Goal: Task Accomplishment & Management: Complete application form

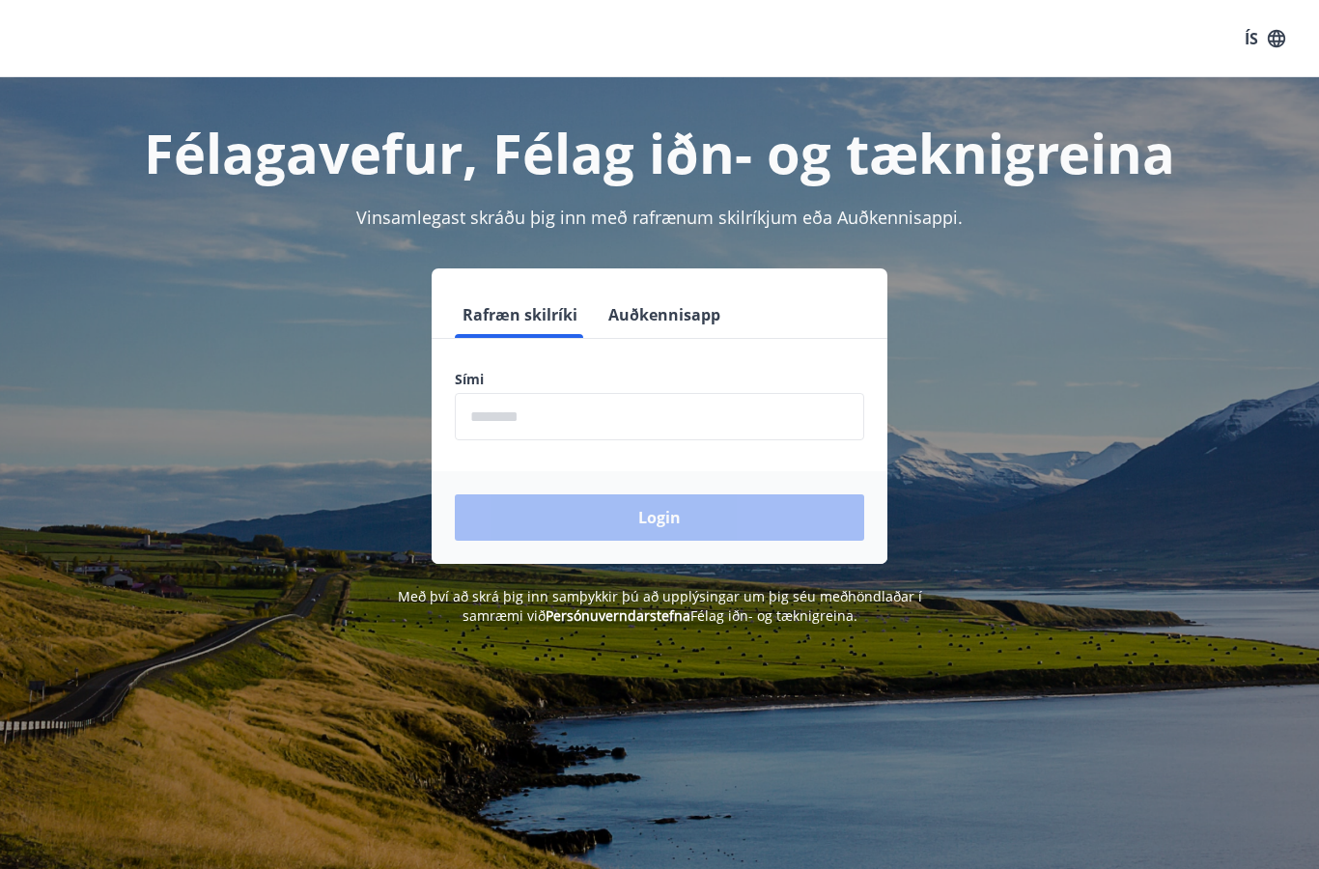
click at [509, 397] on input "phone" at bounding box center [660, 416] width 410 height 47
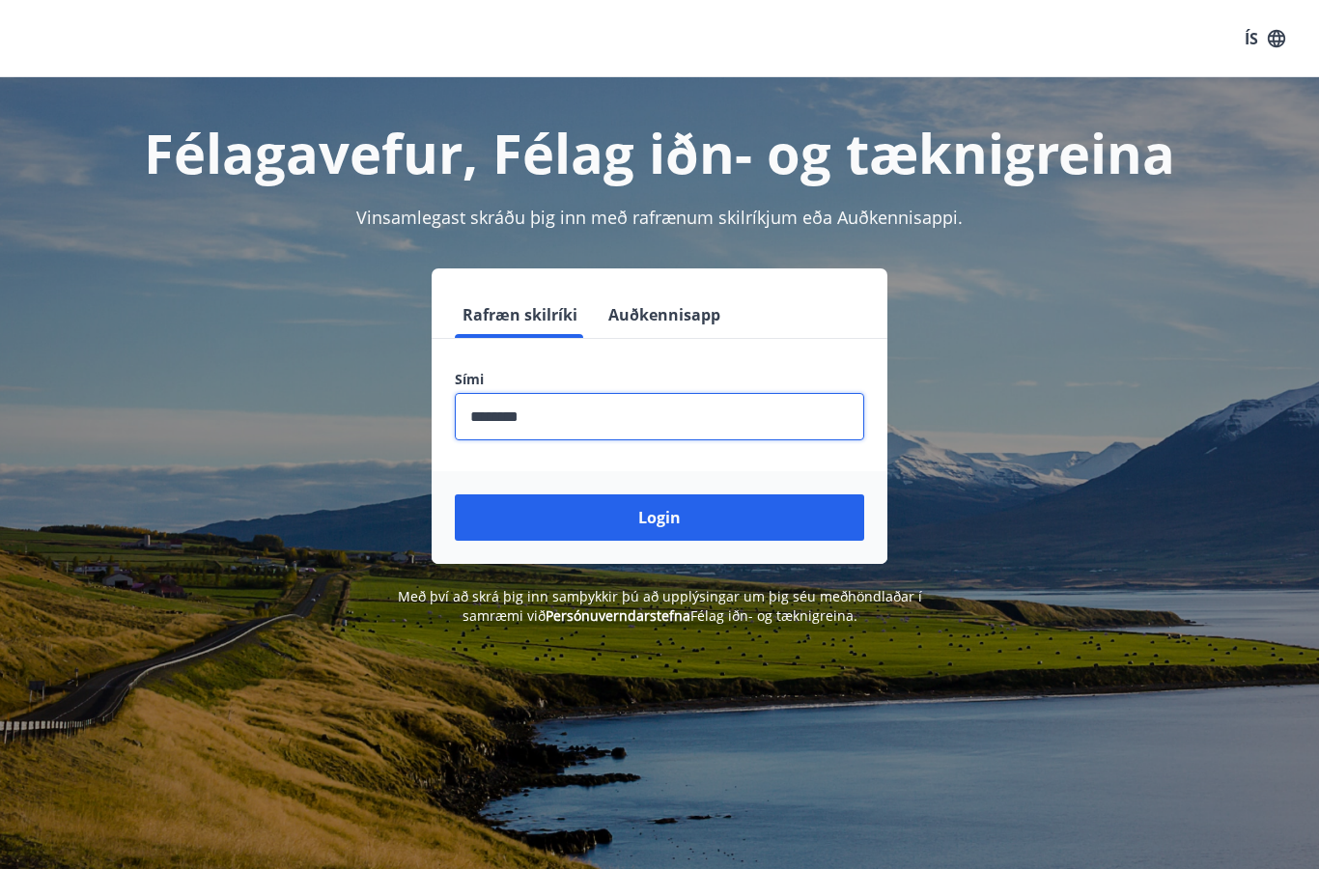
type input "********"
click at [660, 494] on button "Login" at bounding box center [660, 517] width 410 height 46
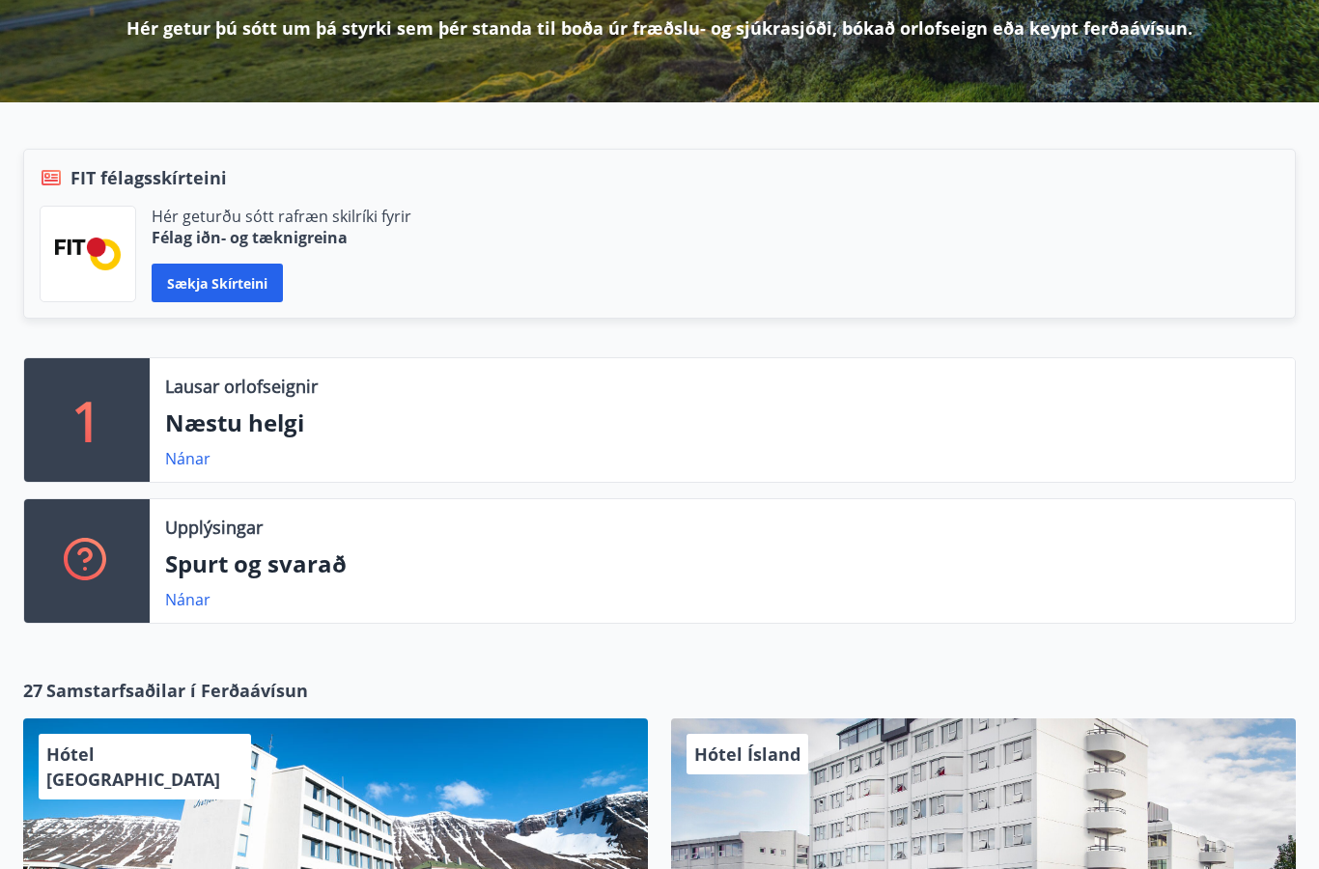
scroll to position [131, 0]
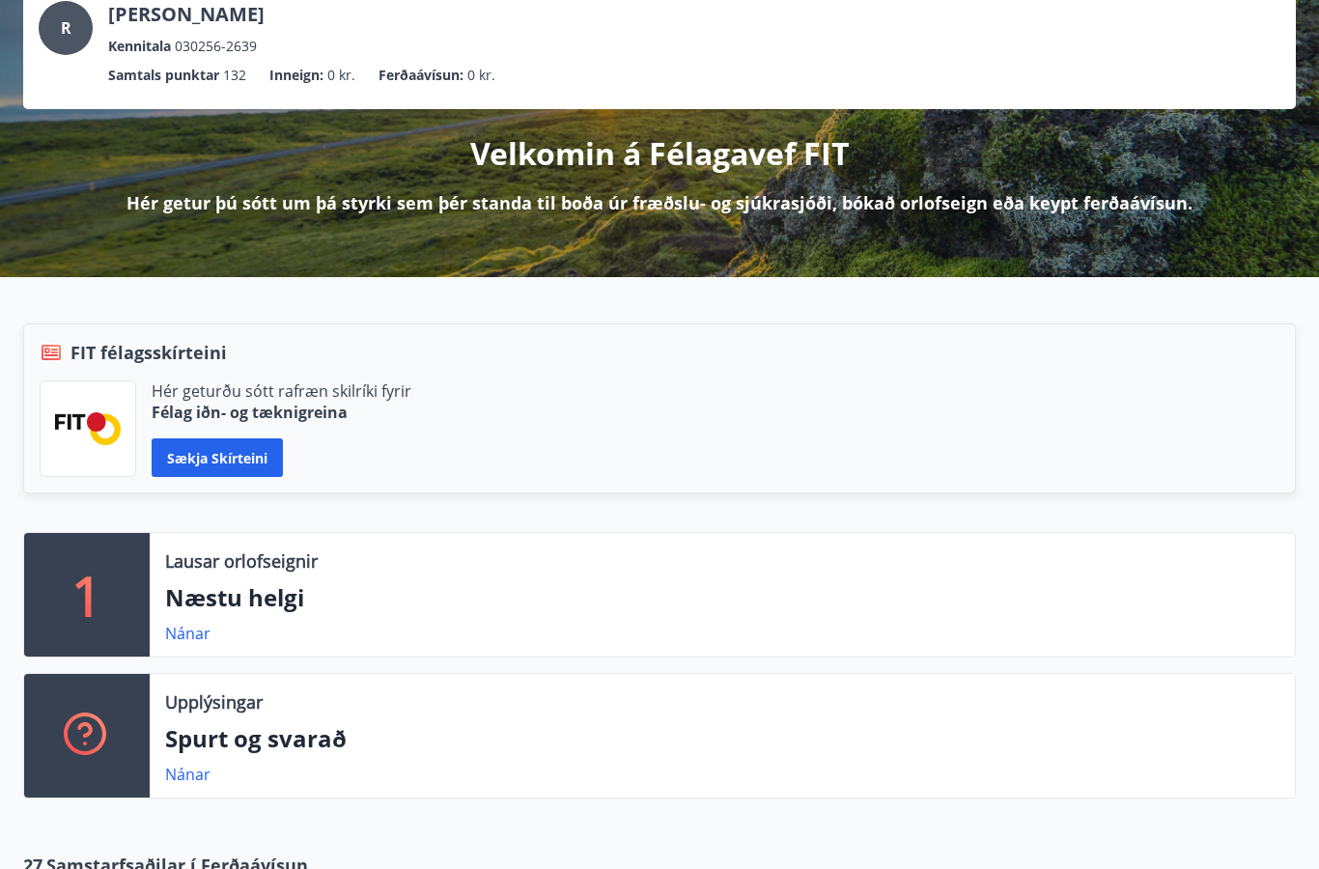
drag, startPoint x: 99, startPoint y: 26, endPoint x: 123, endPoint y: 139, distance: 115.6
click at [105, 39] on div "R Ragnar Gunnarsson Kennitala 030256-2639" at bounding box center [660, 29] width 1242 height 56
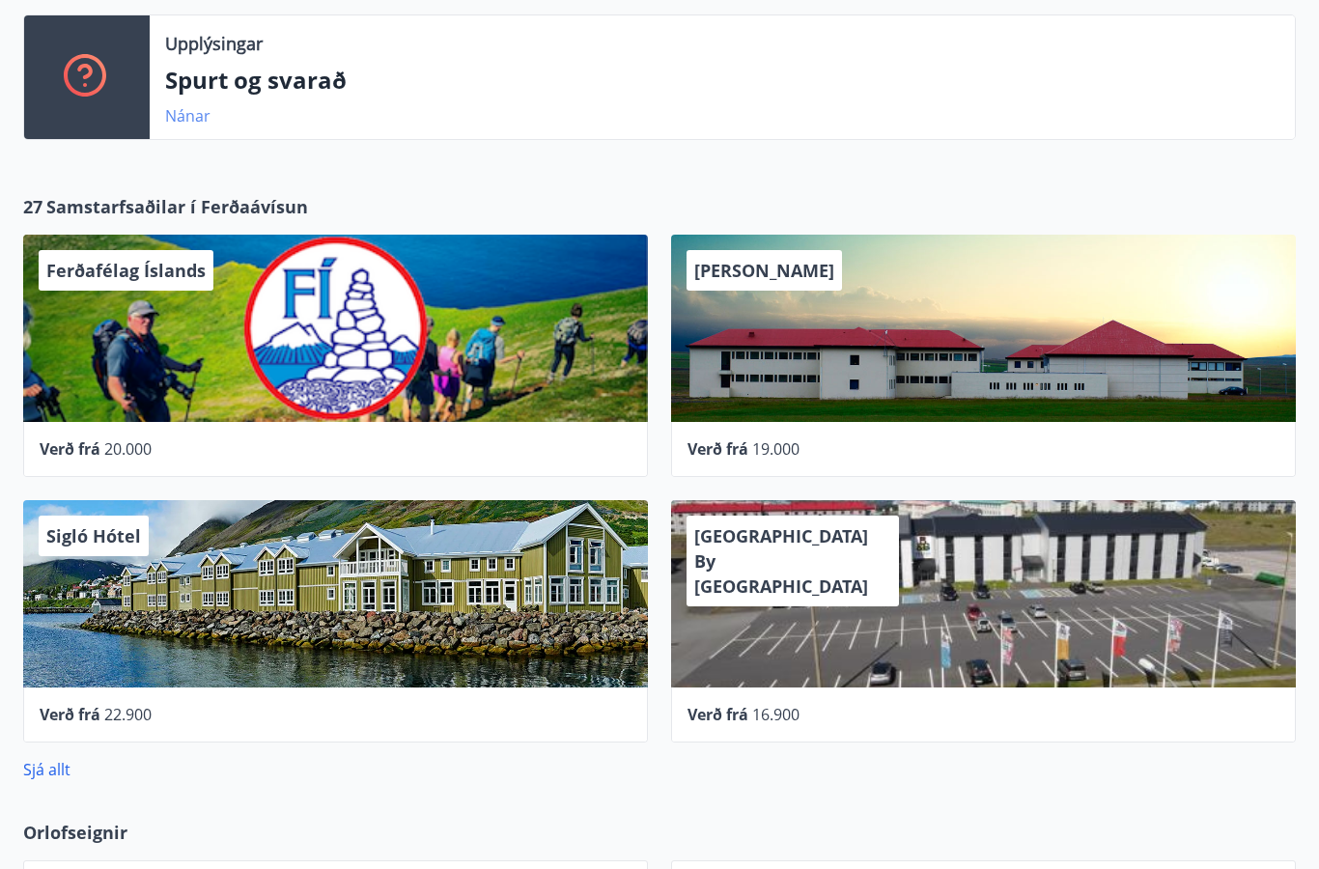
scroll to position [790, 0]
click at [181, 116] on link "Nánar" at bounding box center [187, 115] width 45 height 21
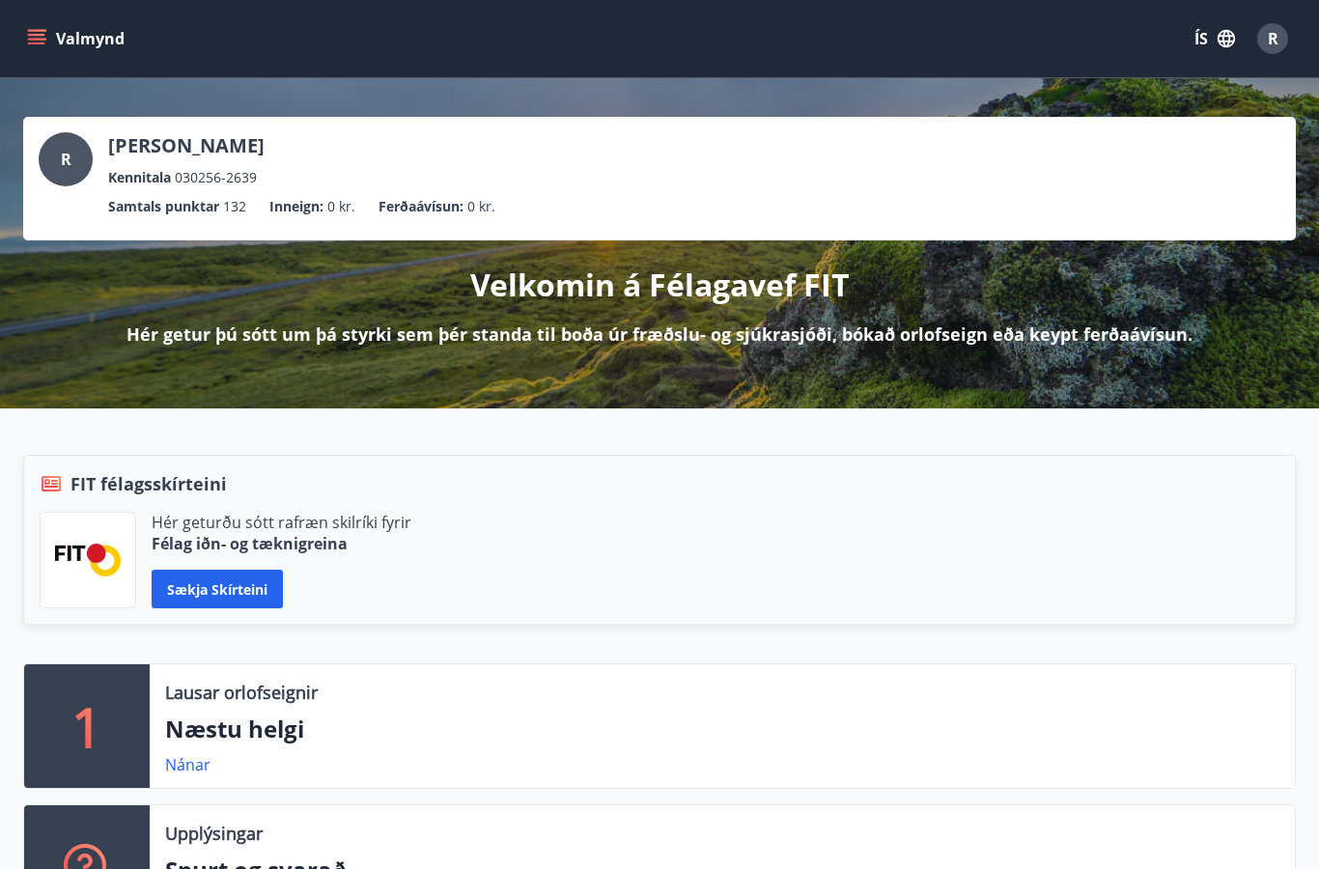
click at [43, 37] on icon "menu" at bounding box center [36, 38] width 19 height 19
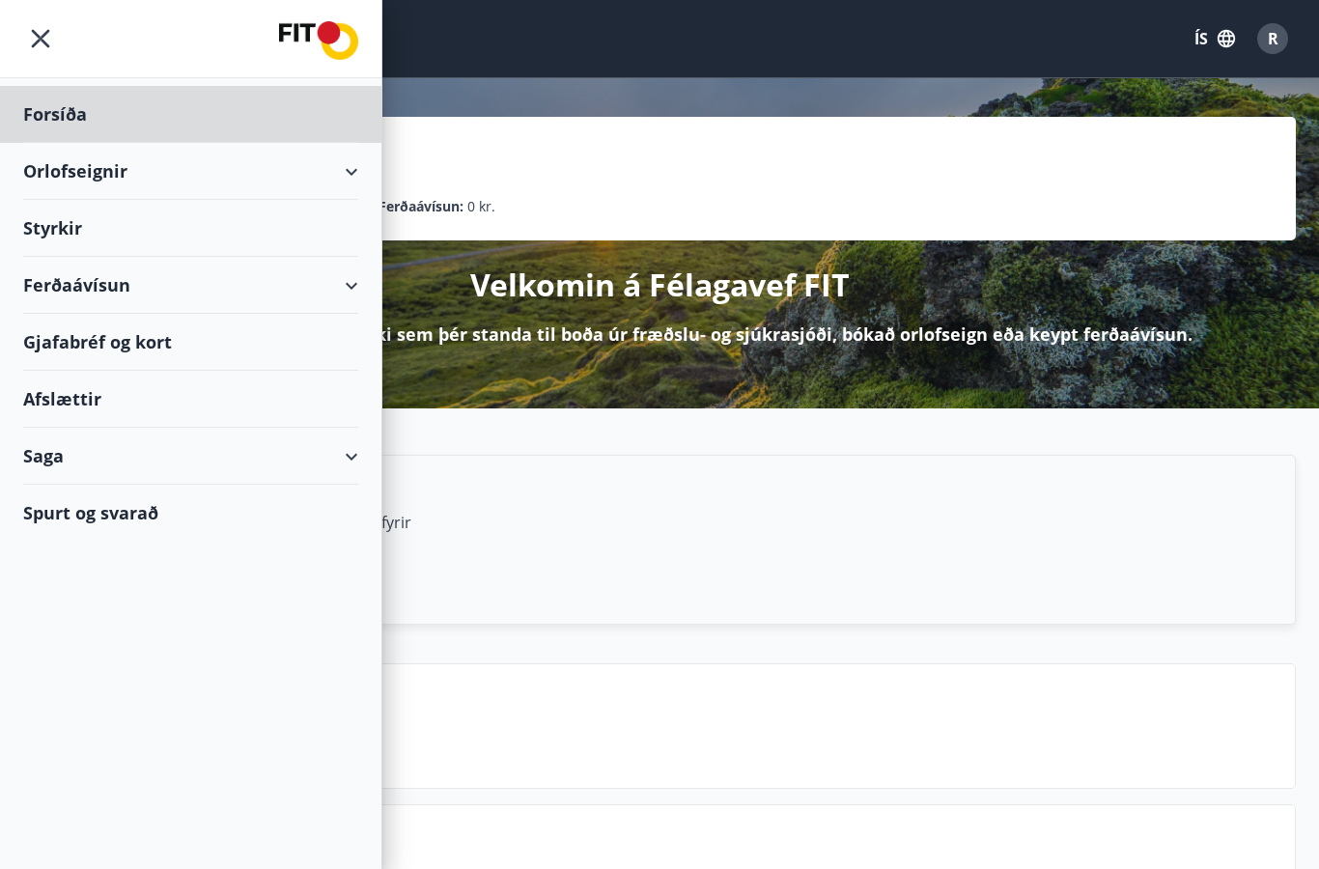
click at [105, 227] on div "Styrkir" at bounding box center [190, 228] width 335 height 57
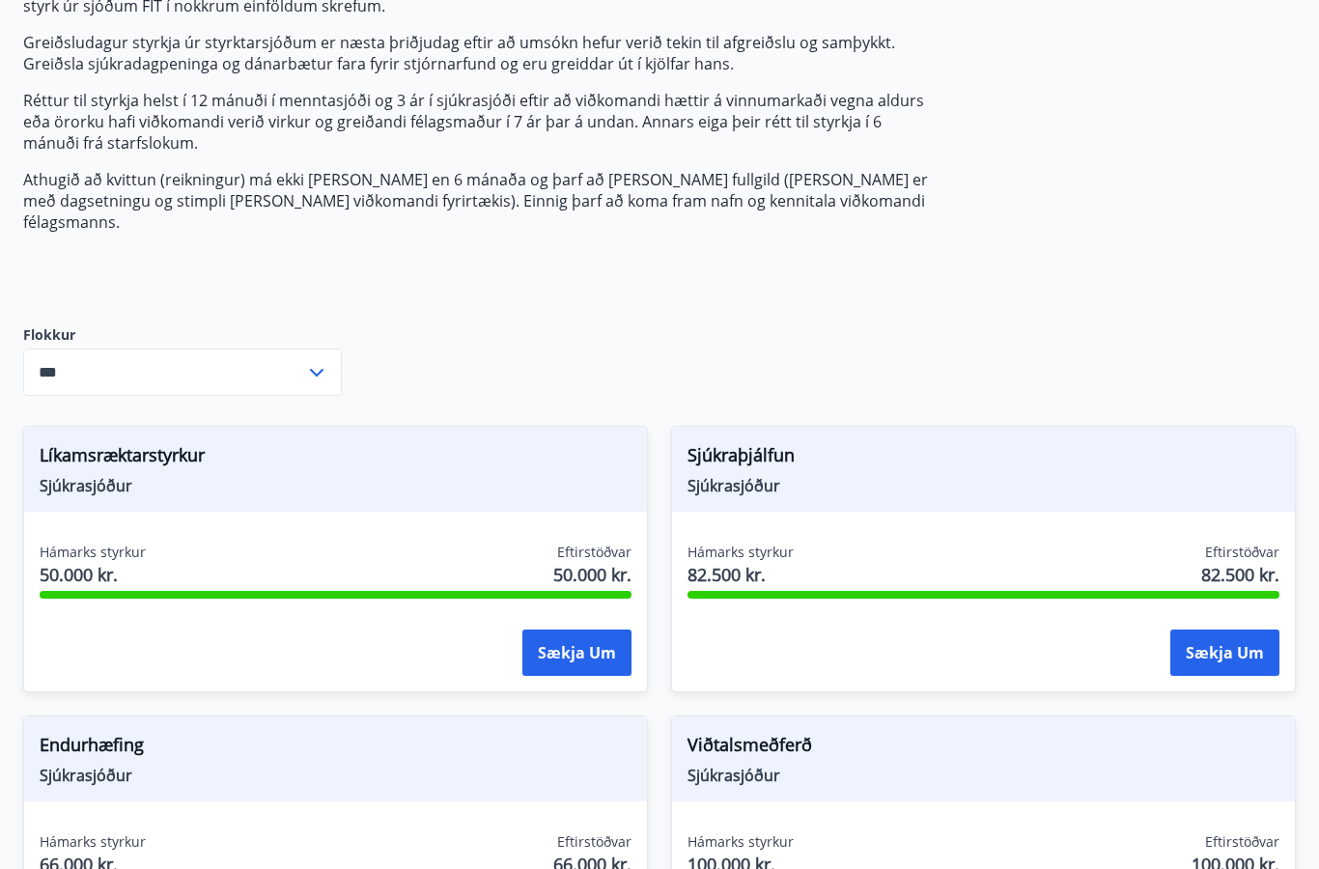
scroll to position [264, 0]
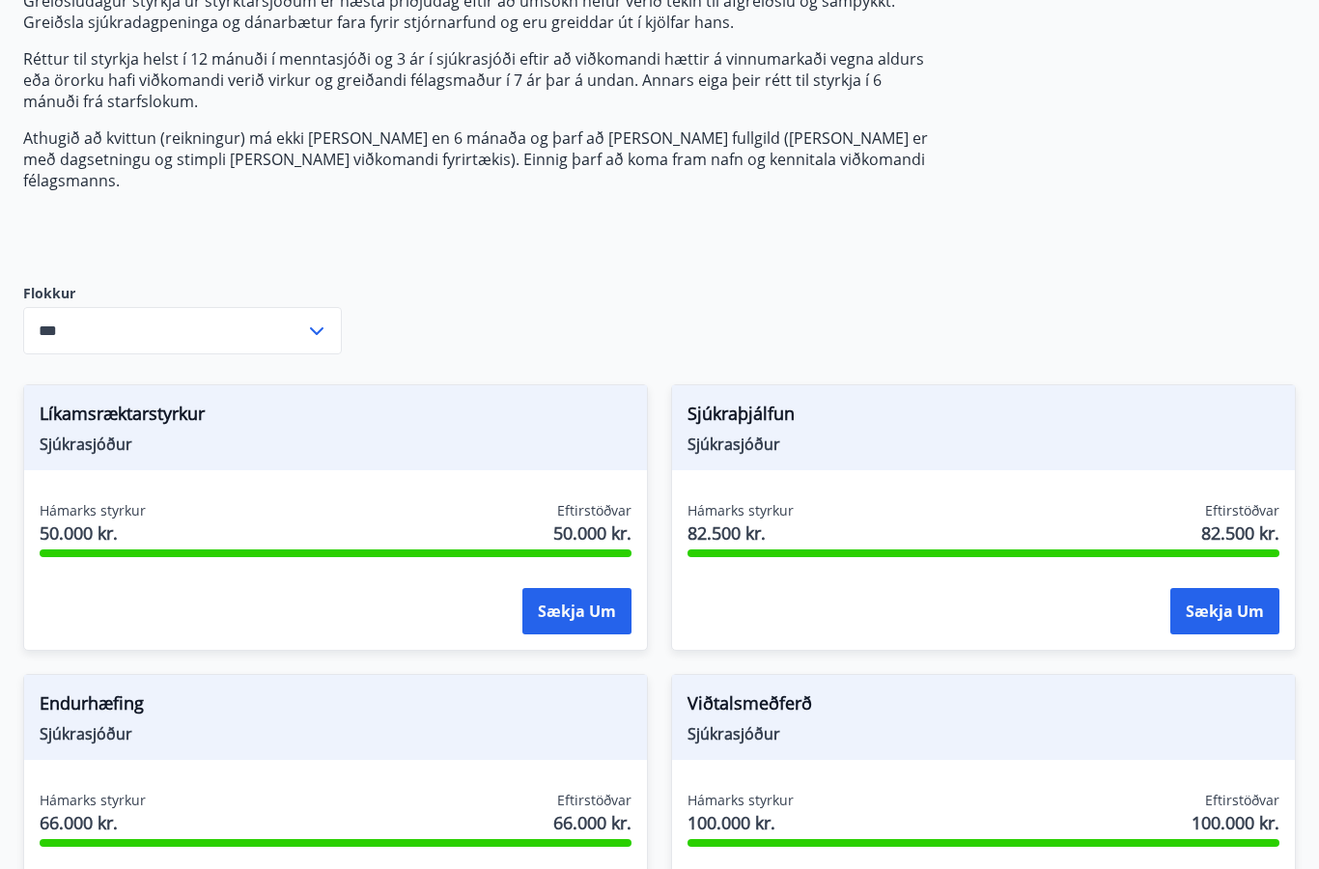
click at [325, 321] on icon at bounding box center [316, 332] width 23 height 23
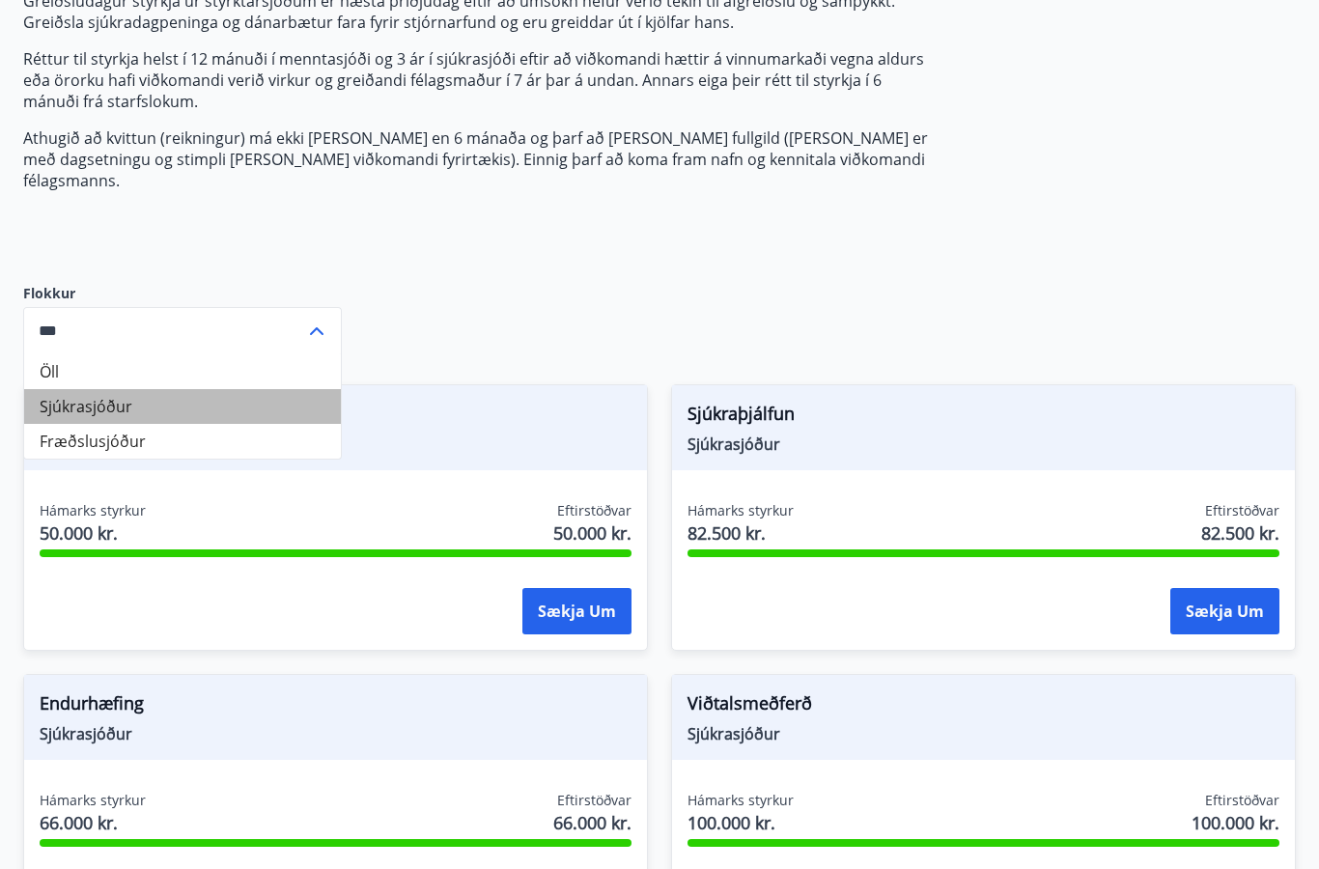
click at [117, 389] on li "Sjúkrasjóður" at bounding box center [182, 406] width 317 height 35
type input "**********"
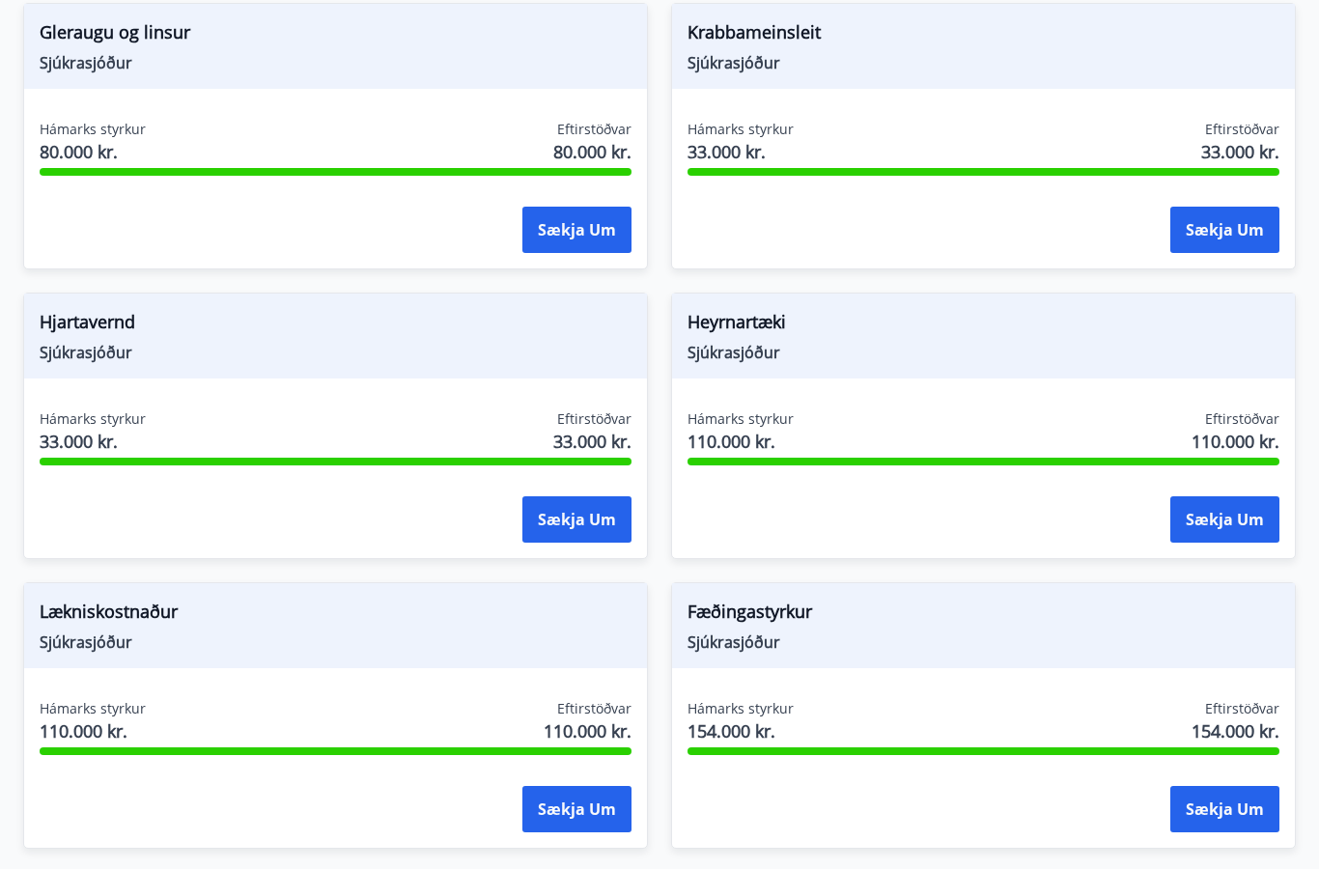
scroll to position [1223, 0]
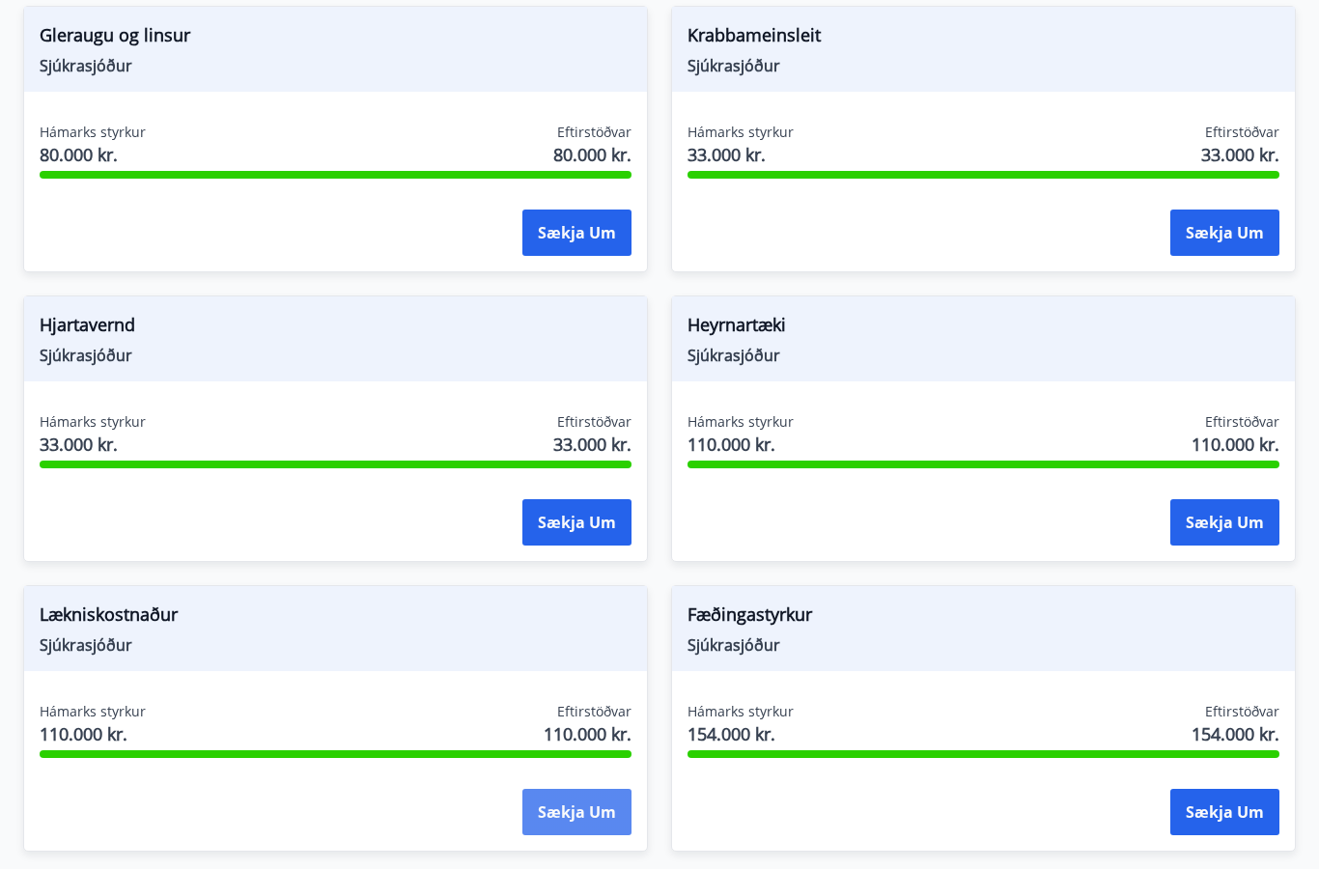
click at [571, 793] on button "Sækja um" at bounding box center [577, 812] width 109 height 46
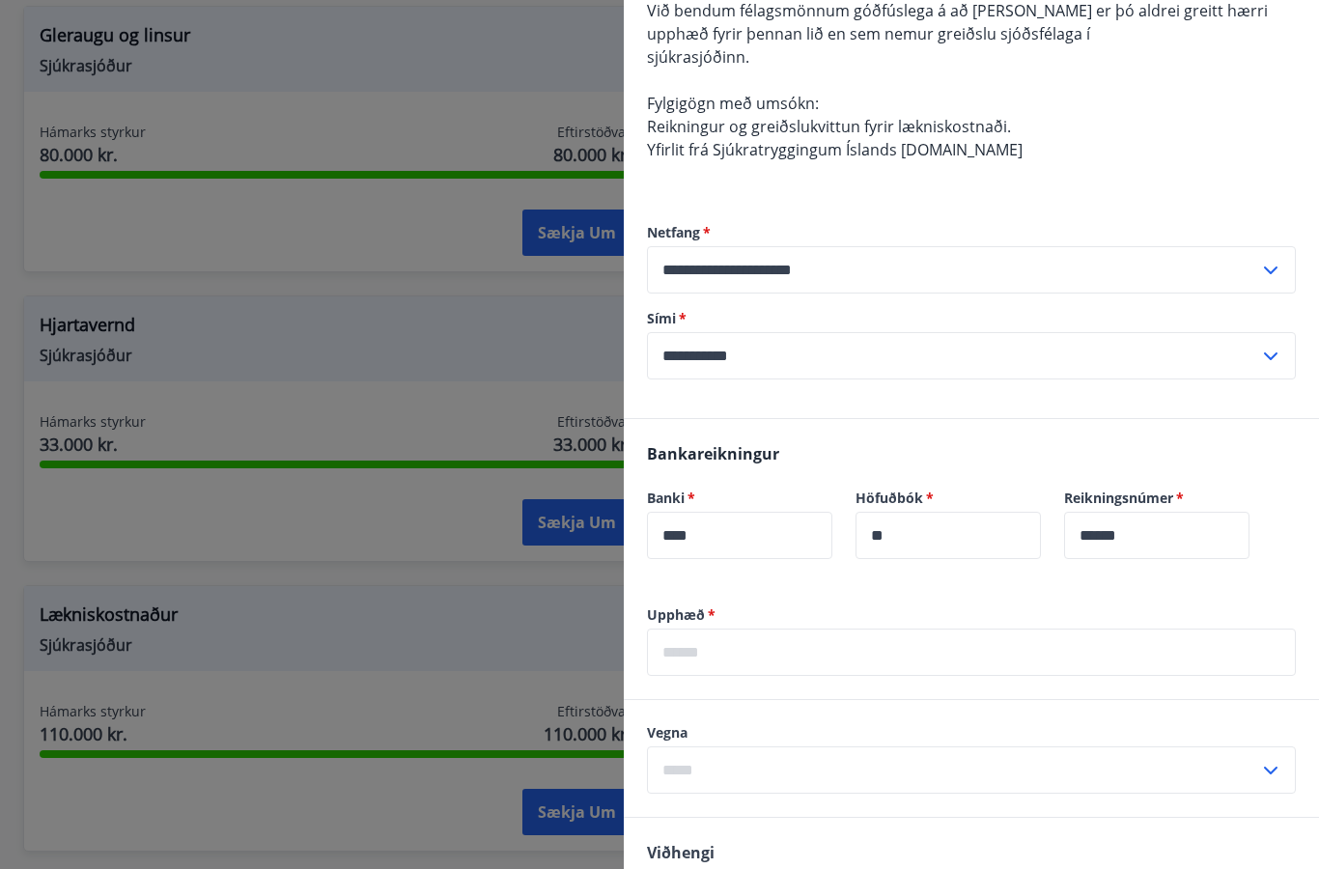
scroll to position [318, 0]
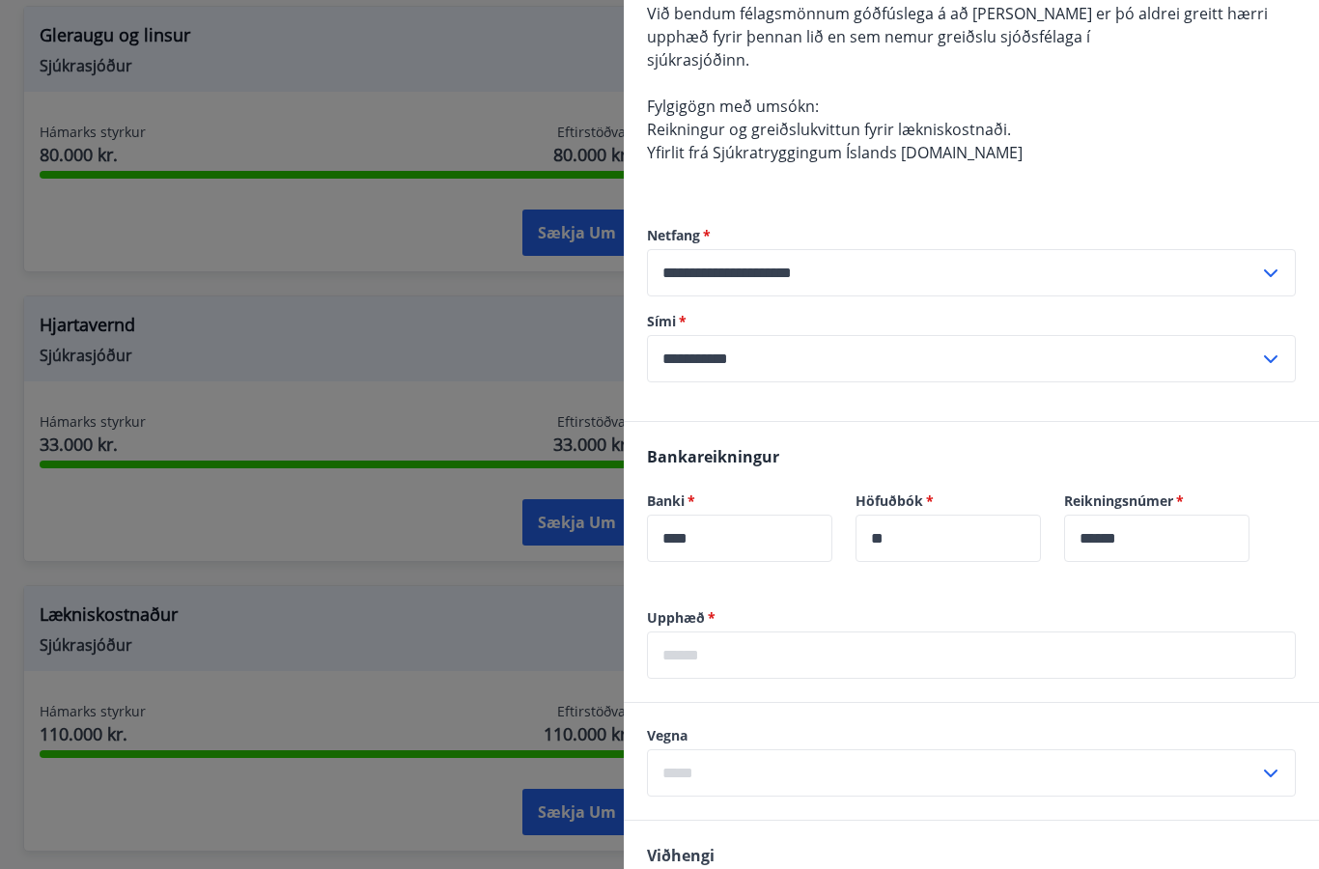
drag, startPoint x: 766, startPoint y: 654, endPoint x: 766, endPoint y: 1116, distance: 461.7
click at [766, 654] on body "Valmynd ÍS R Styrkir Umsóknir úr sjóðum FIT eru rafrænar en þannig fást strax u…" at bounding box center [659, 50] width 1319 height 2547
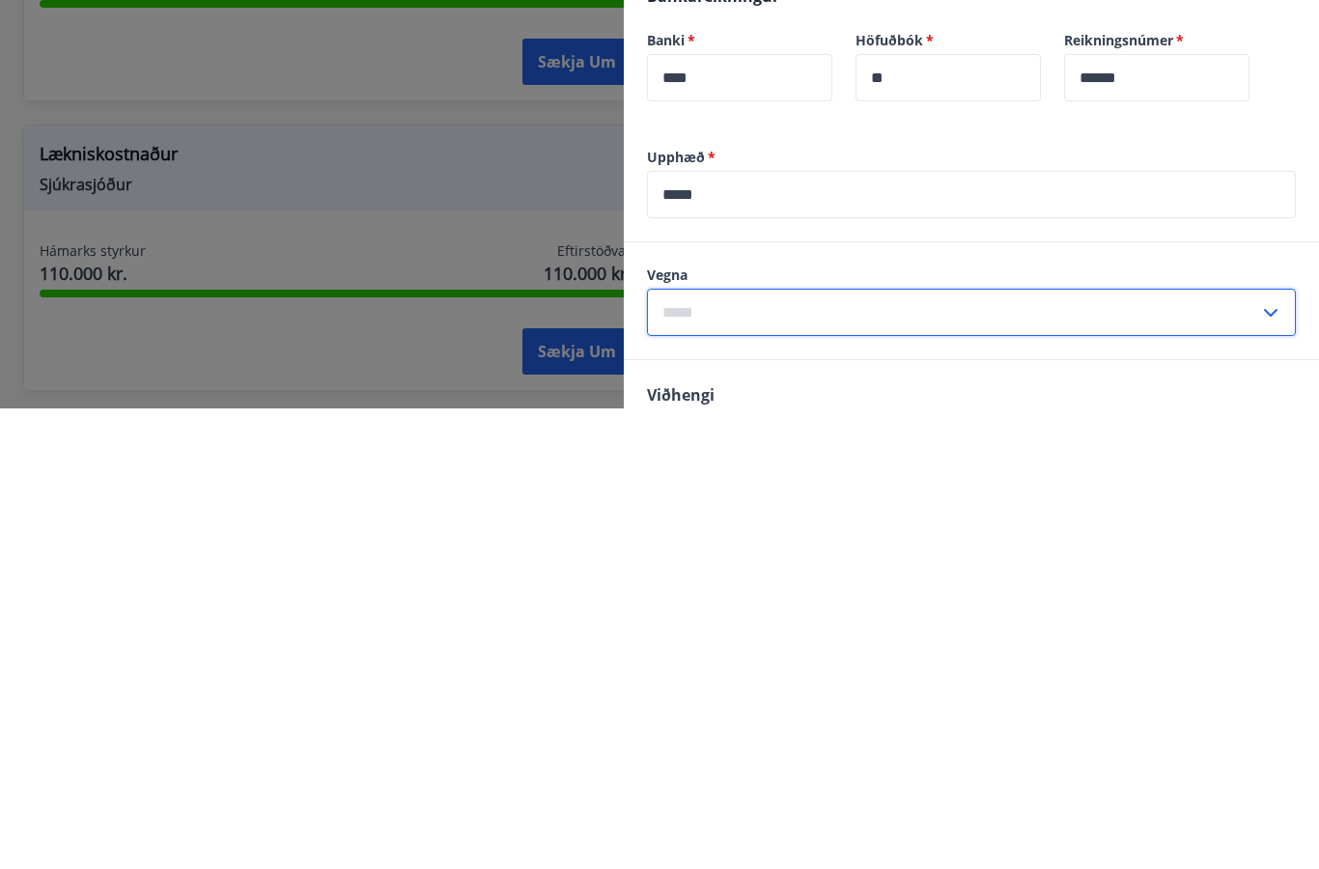
click at [686, 749] on input "text" at bounding box center [953, 772] width 612 height 47
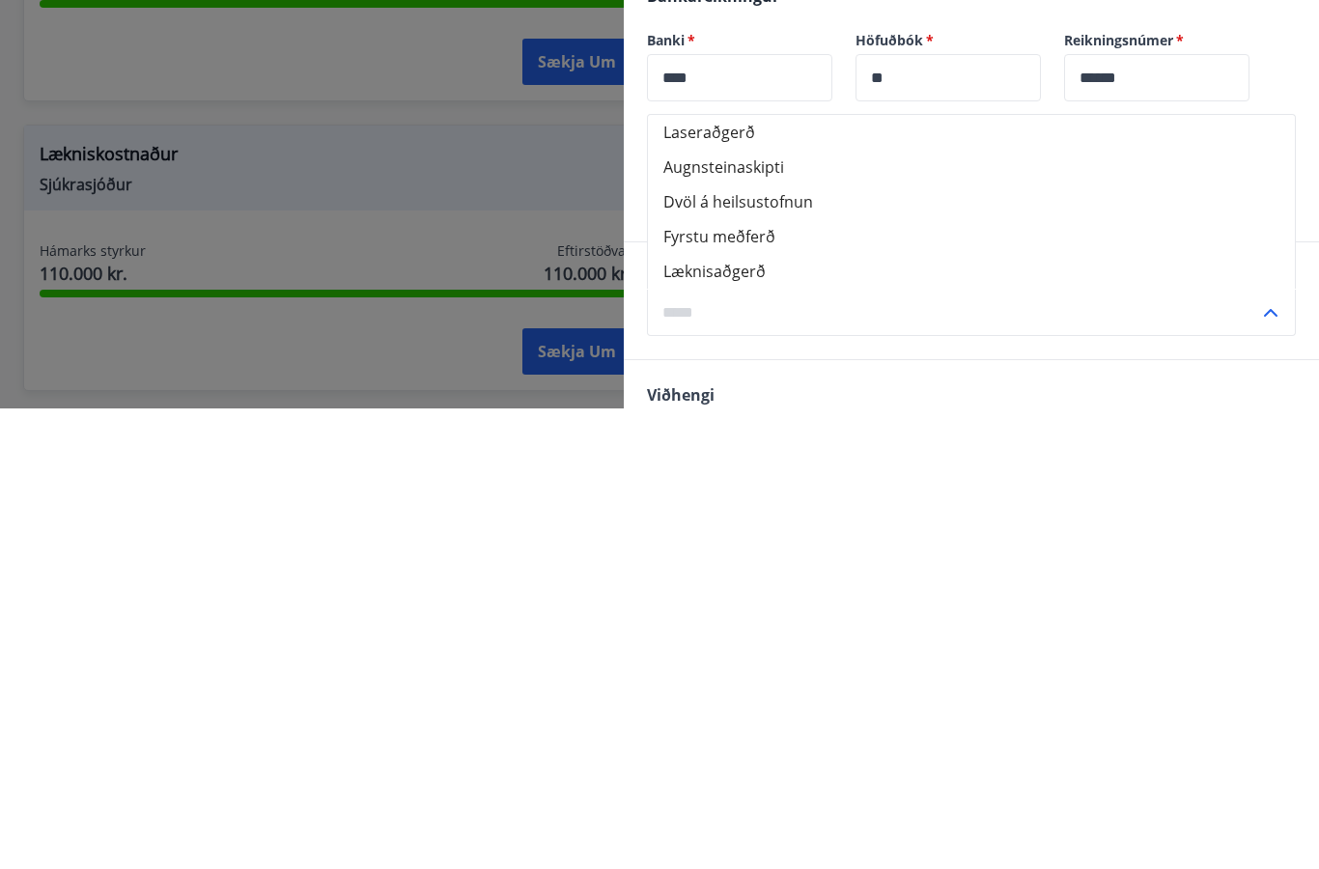
click at [769, 199] on div "**********" at bounding box center [971, 503] width 695 height 1484
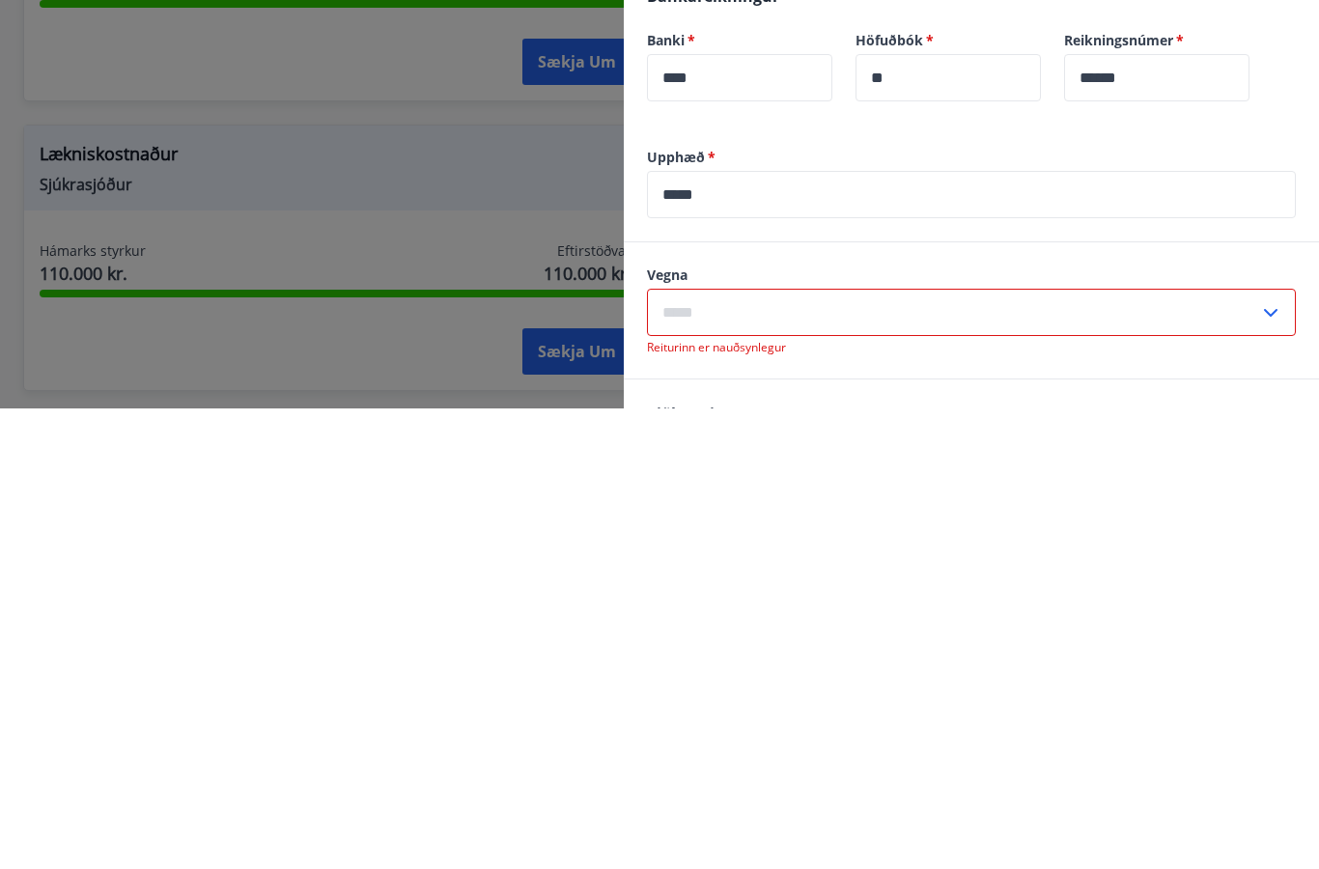
scroll to position [1659, 0]
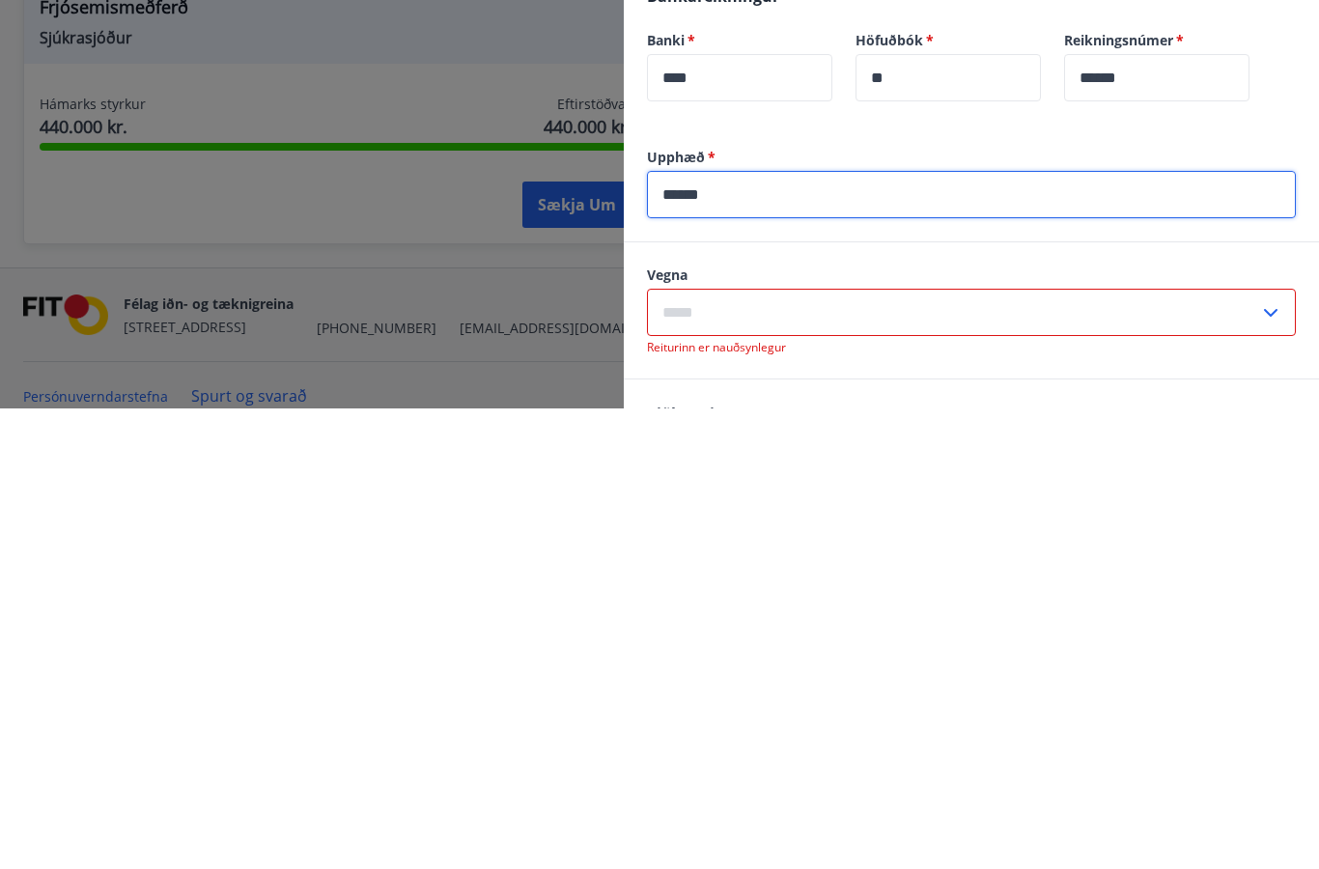
type input "******"
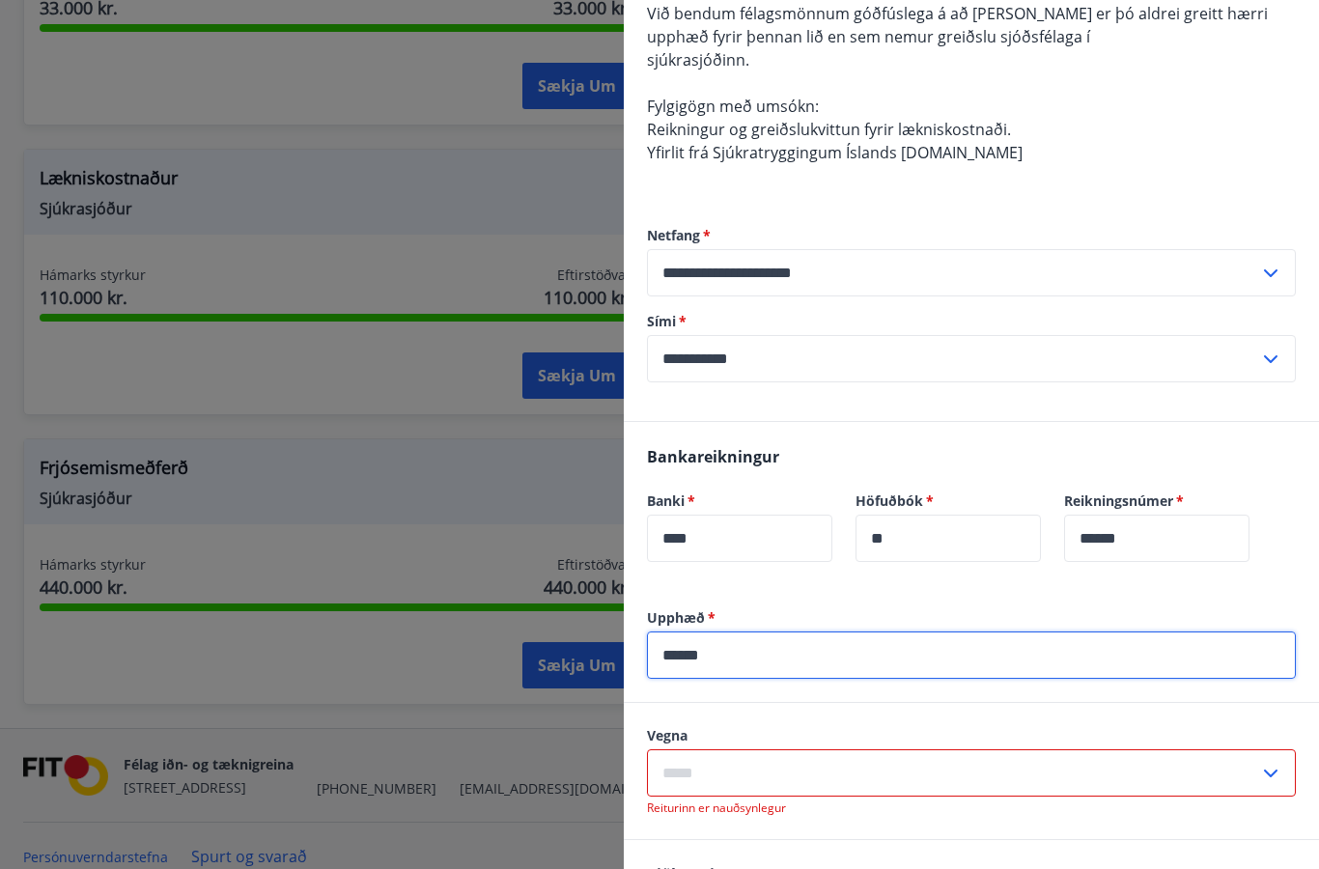
click at [1268, 316] on div "**********" at bounding box center [971, 513] width 695 height 1504
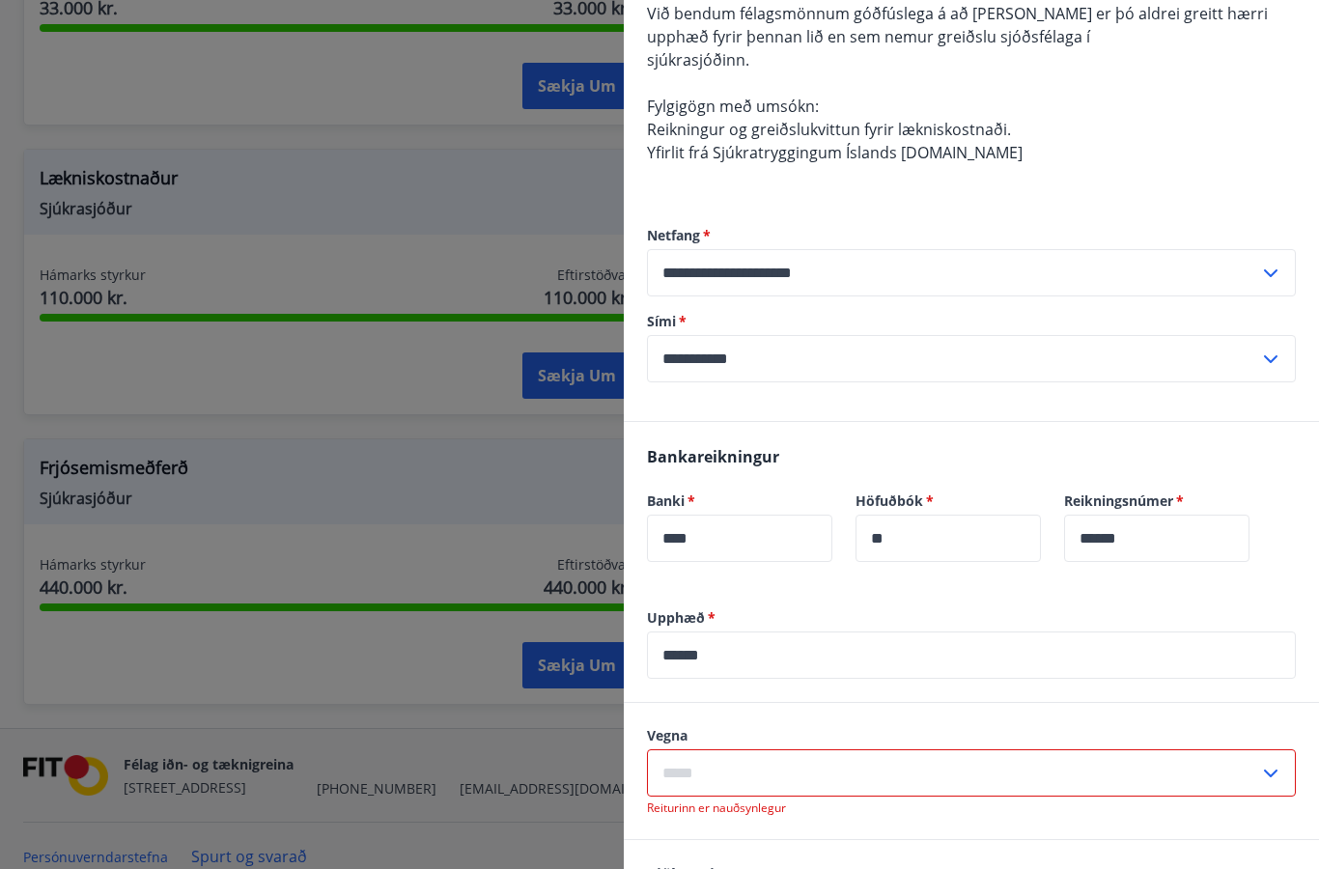
click at [1273, 775] on icon at bounding box center [1271, 774] width 14 height 8
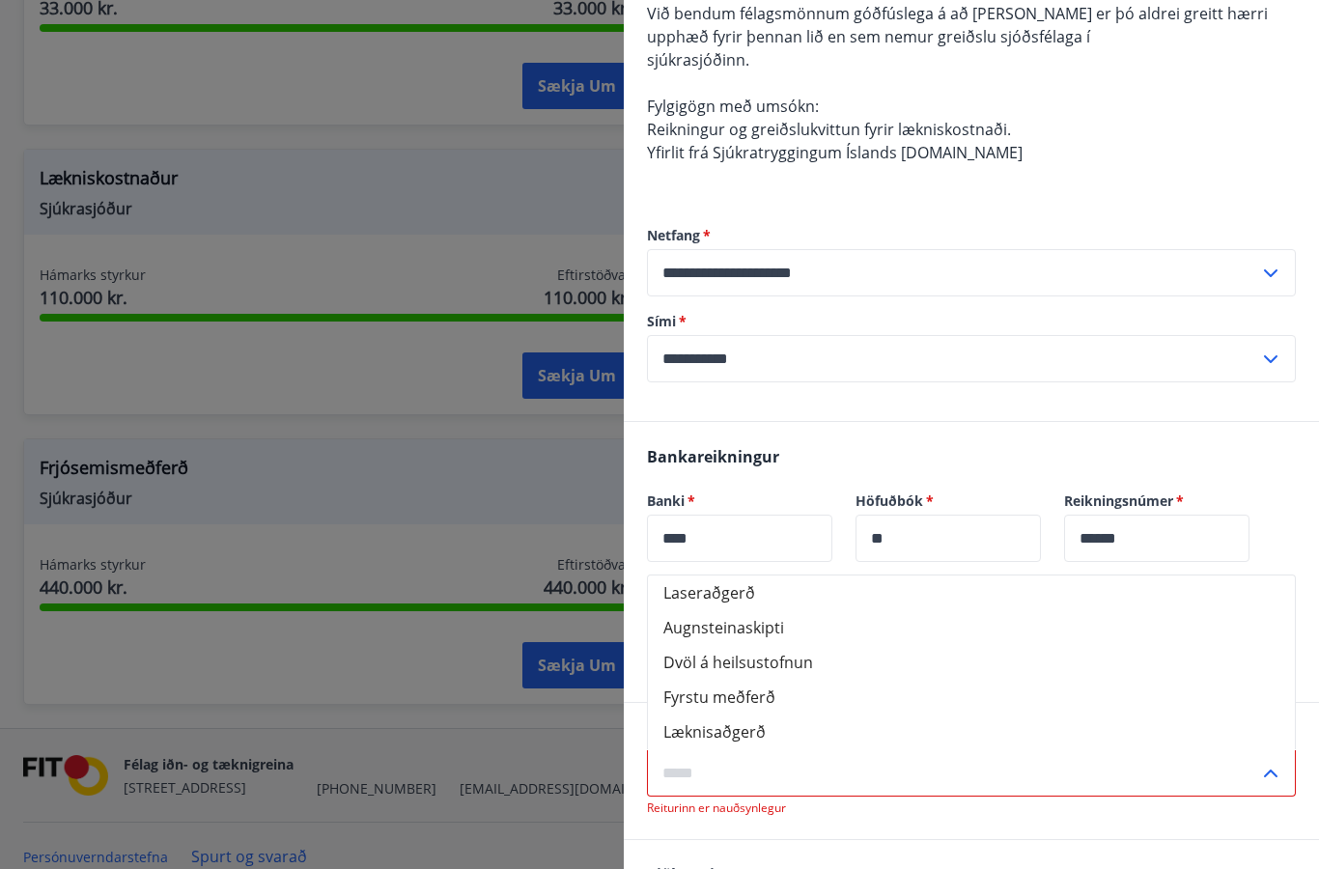
click at [783, 662] on li "Dvöl á heilsustofnun" at bounding box center [971, 662] width 647 height 35
type input "**********"
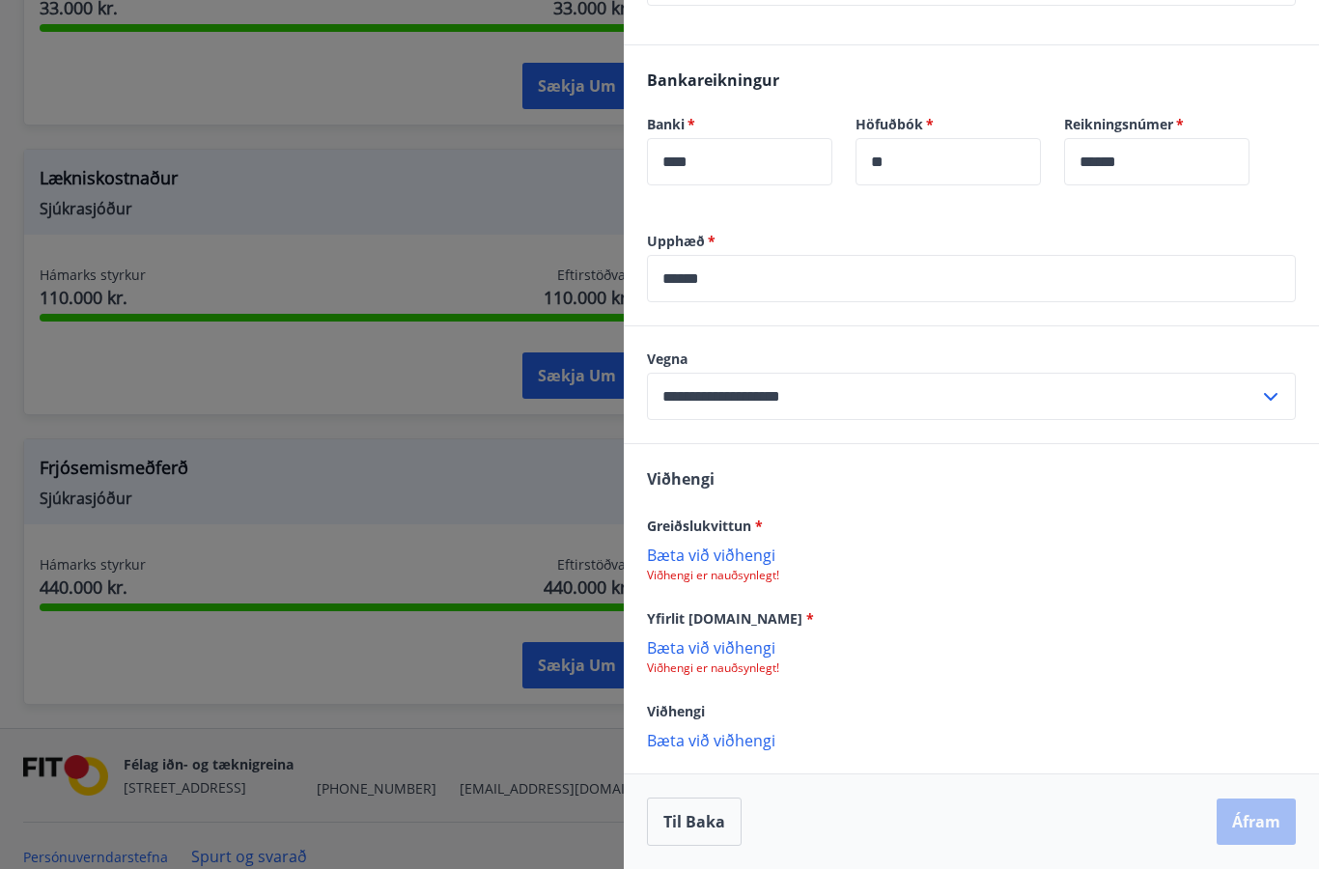
scroll to position [694, 0]
click at [706, 583] on div "Viðhengi Greiðslukvittun * [PERSON_NAME] við viðhengi Viðhengi er nauðsynlegt! …" at bounding box center [971, 608] width 695 height 328
click at [745, 556] on p "Bæta við viðhengi" at bounding box center [971, 554] width 649 height 19
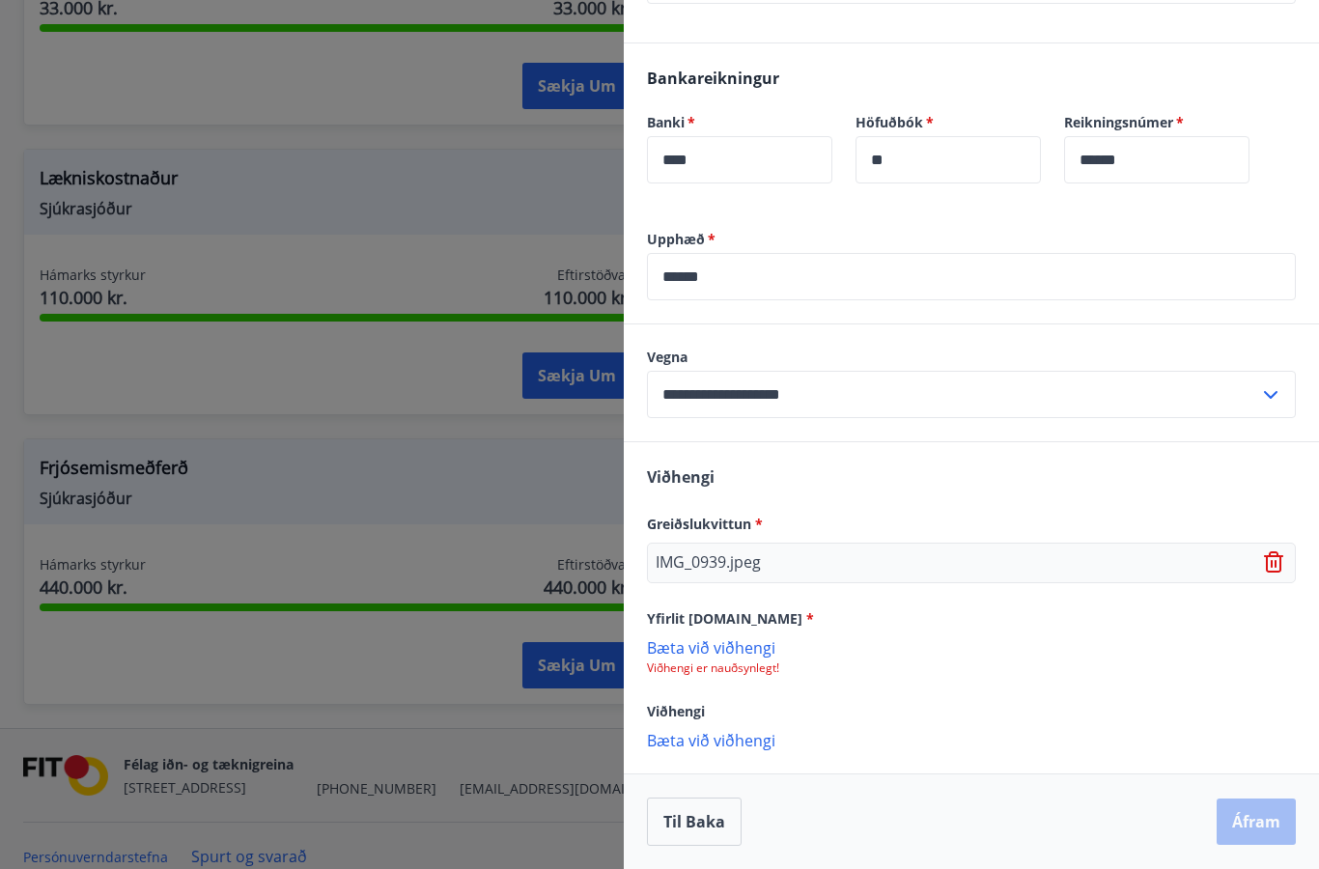
scroll to position [696, 0]
click at [733, 645] on p "Bæta við viðhengi" at bounding box center [971, 646] width 649 height 19
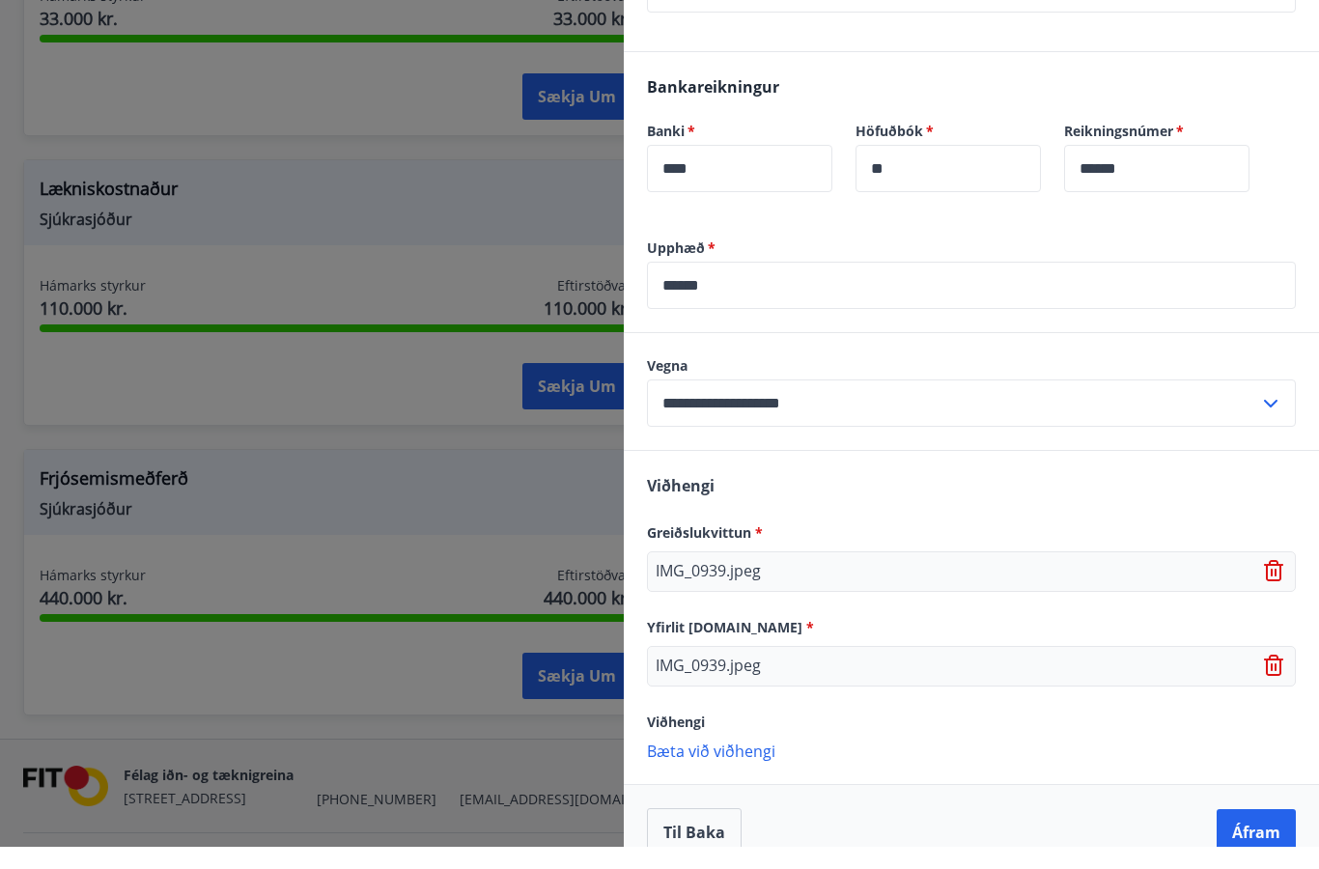
scroll to position [1649, 0]
